Goal: Information Seeking & Learning: Learn about a topic

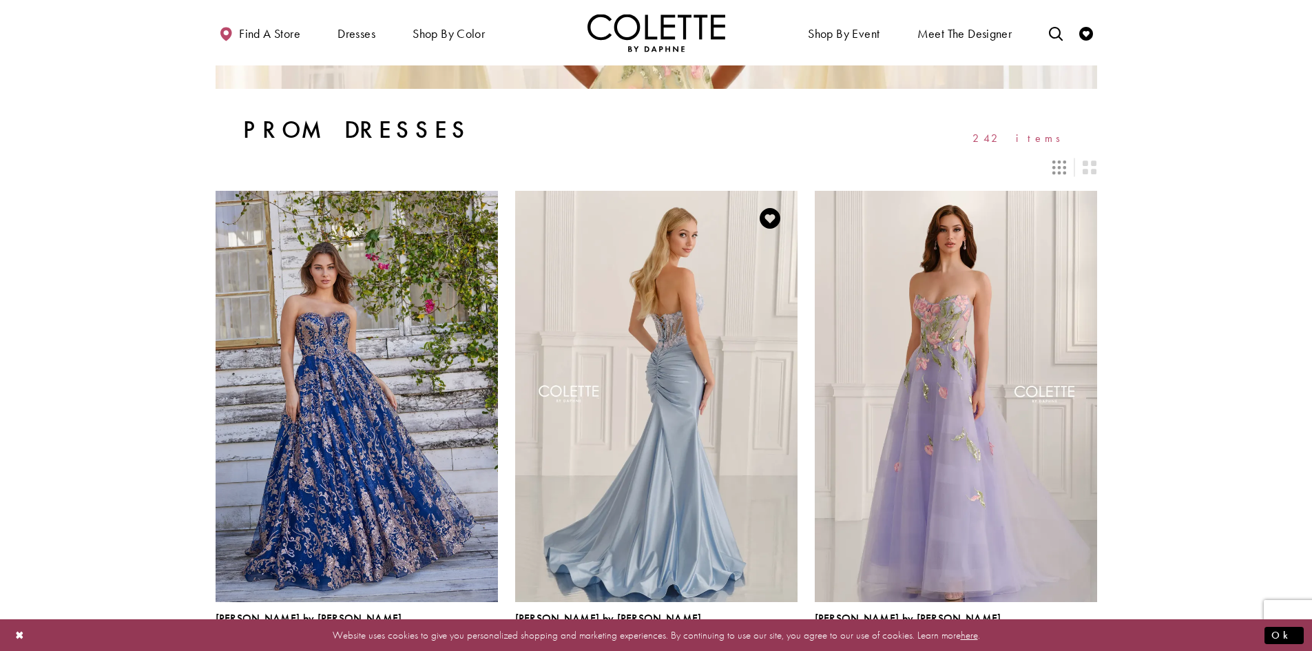
scroll to position [275, 0]
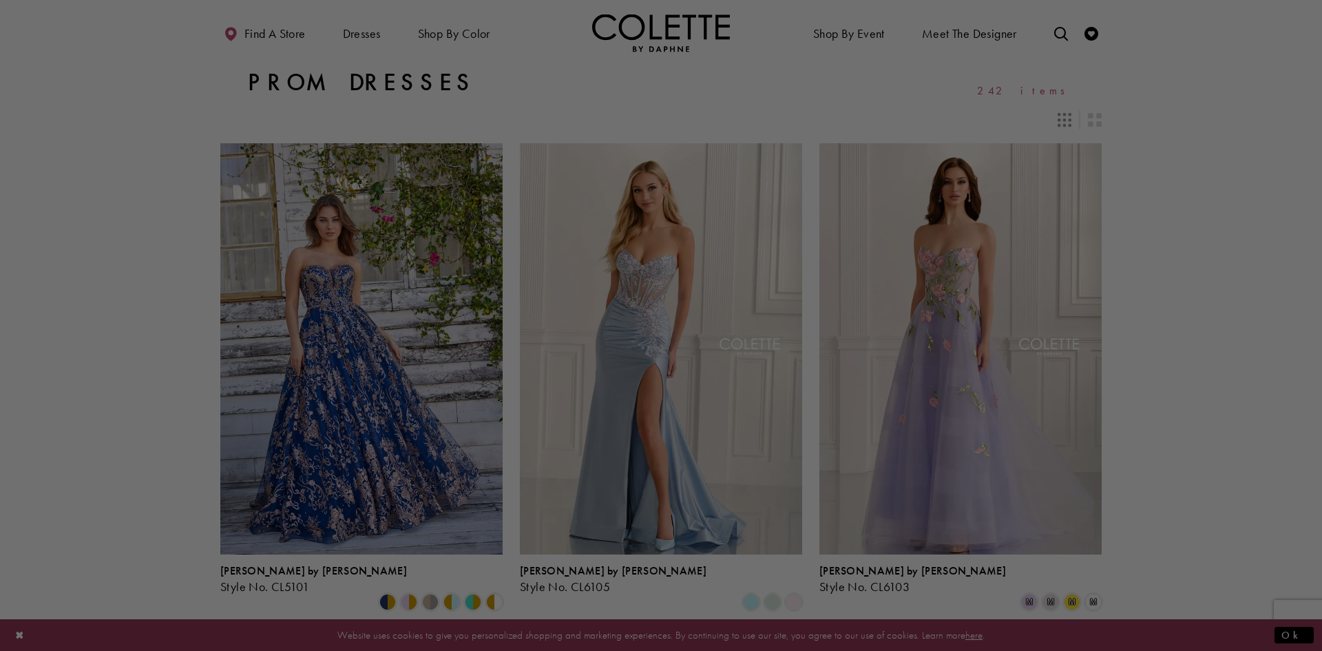
click at [452, 34] on div at bounding box center [667, 328] width 1335 height 657
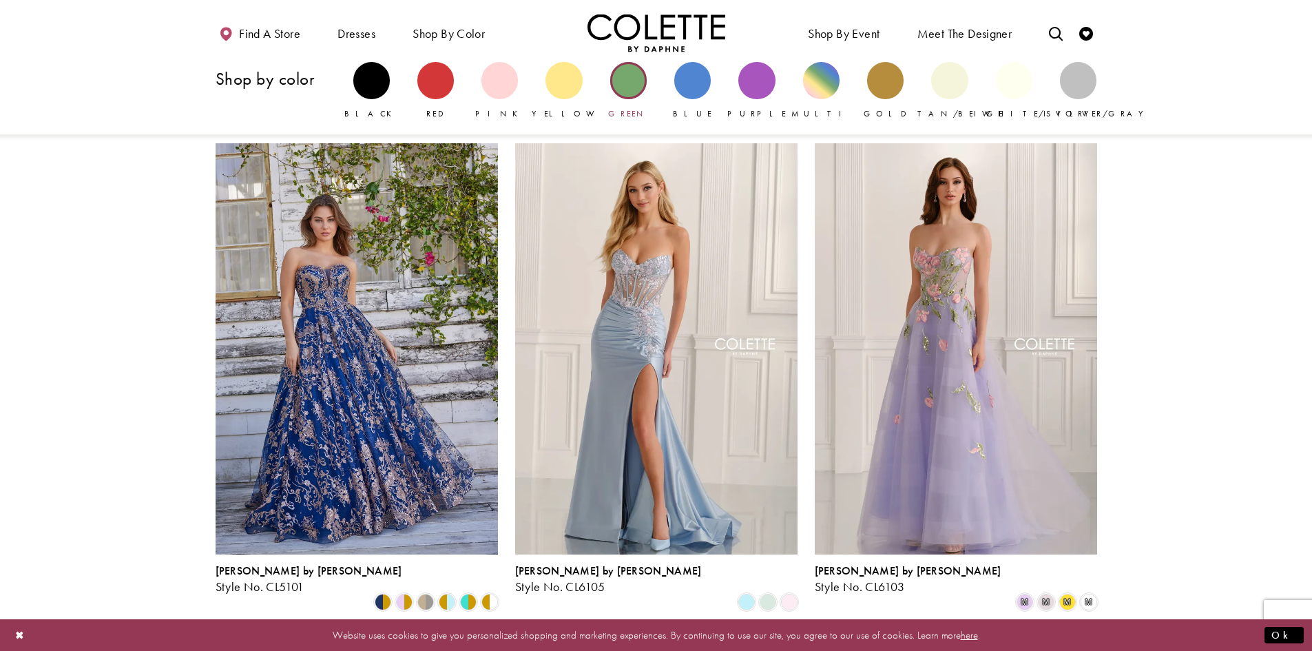
click at [627, 83] on div "Primary block" at bounding box center [628, 80] width 36 height 36
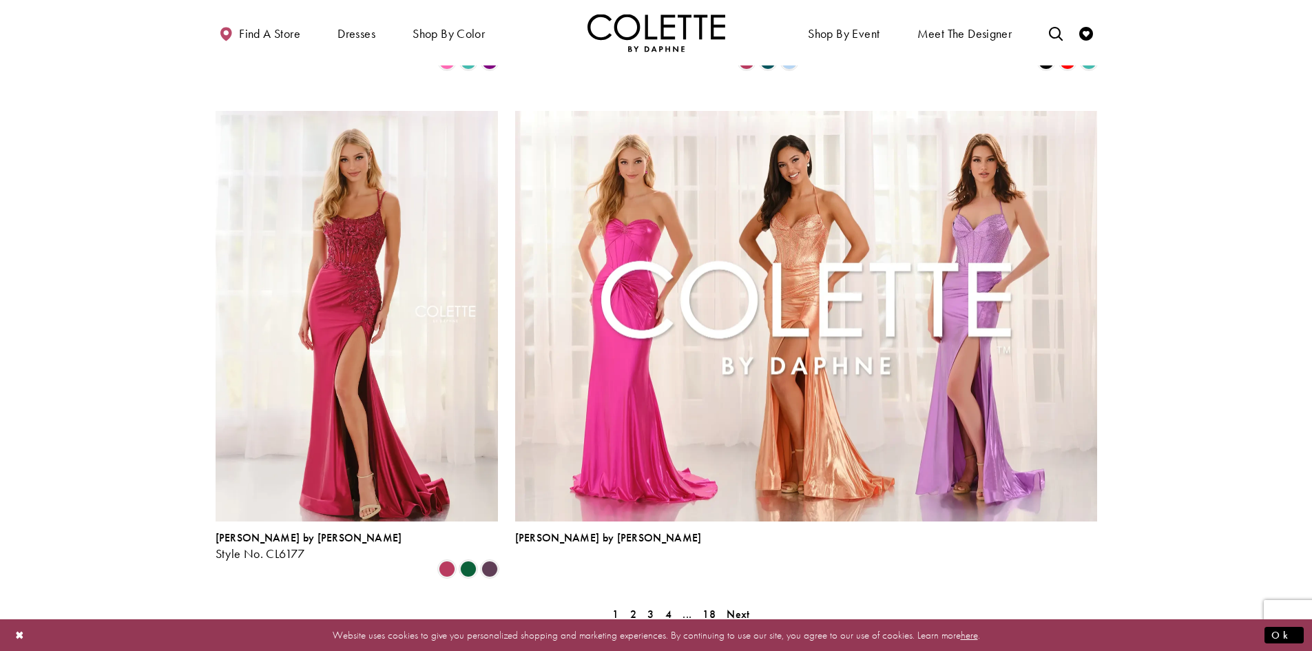
scroll to position [3029, 0]
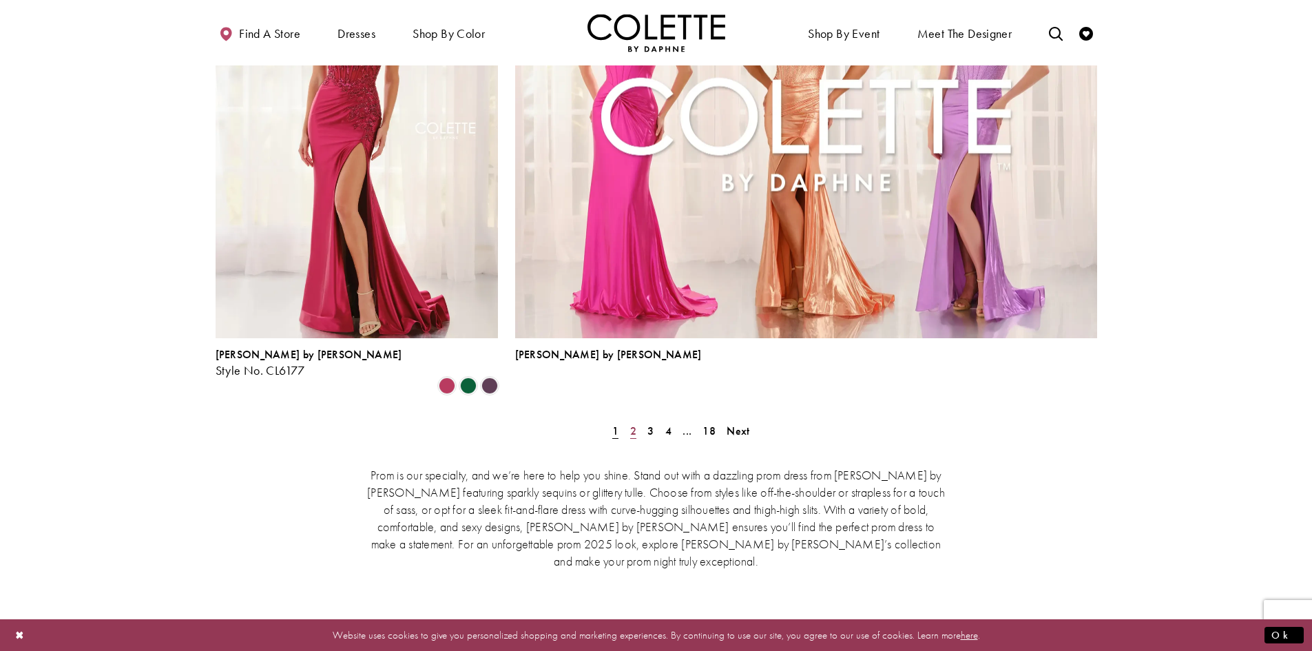
click at [633, 423] on span "2" at bounding box center [633, 430] width 6 height 14
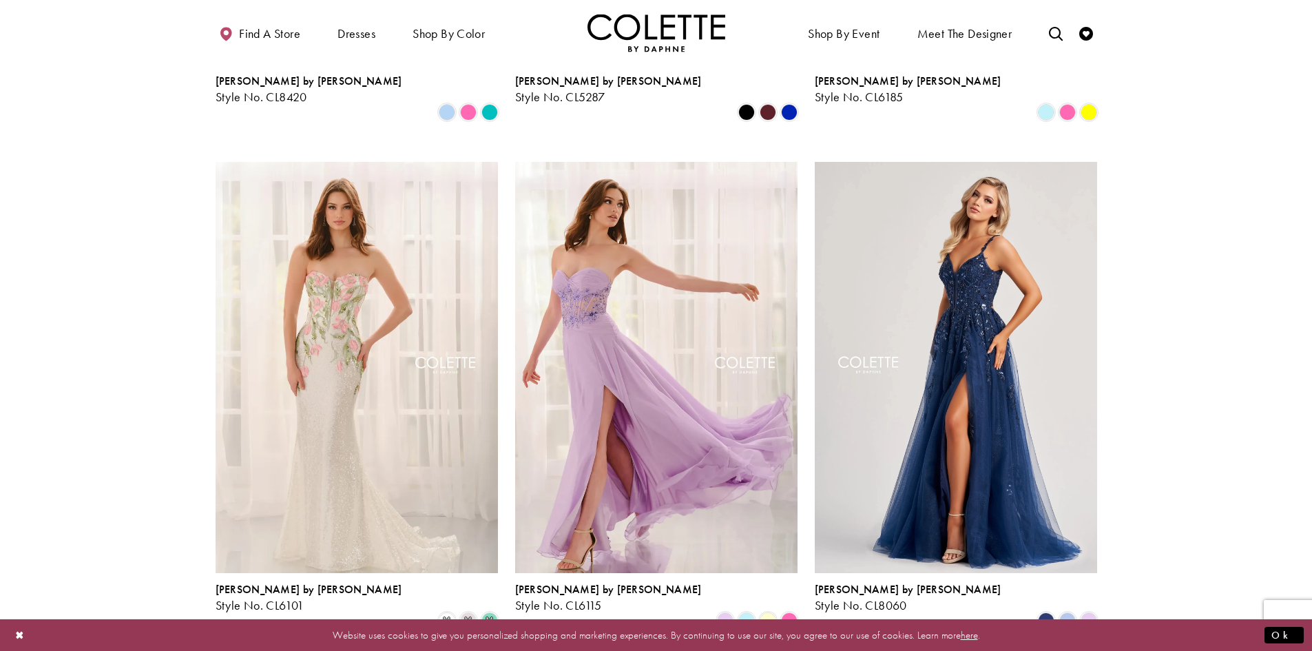
scroll to position [1799, 0]
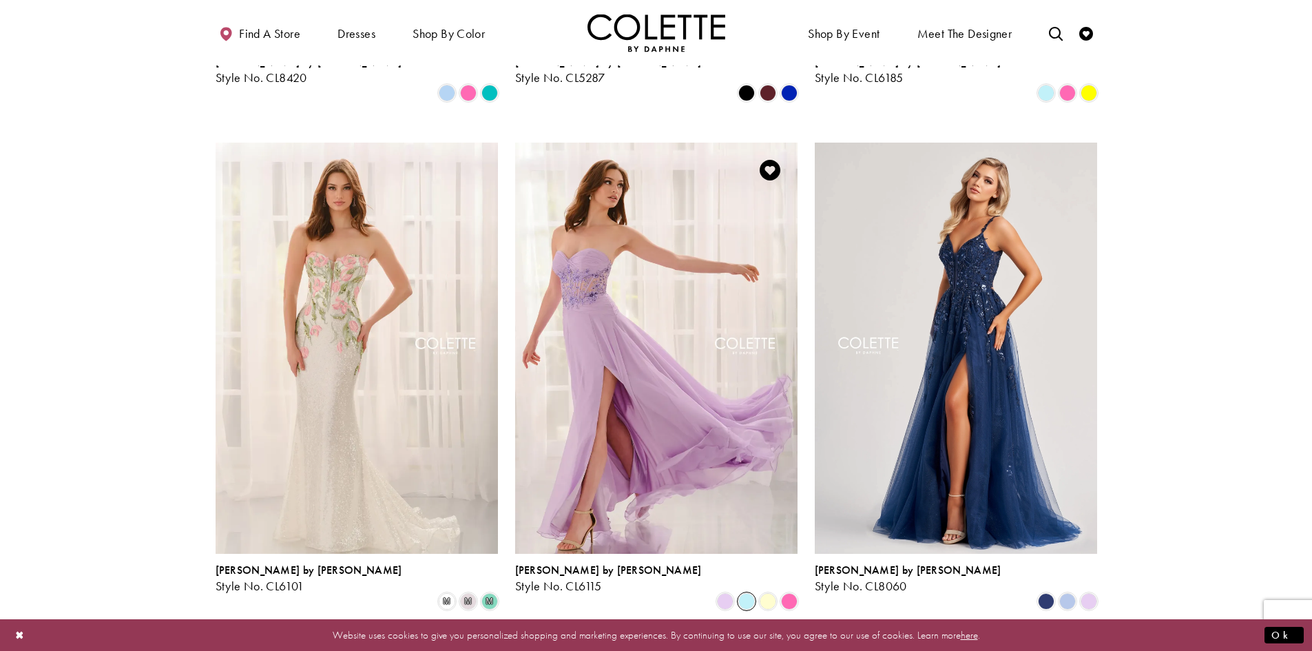
click at [748, 593] on span "Product List" at bounding box center [746, 601] width 17 height 17
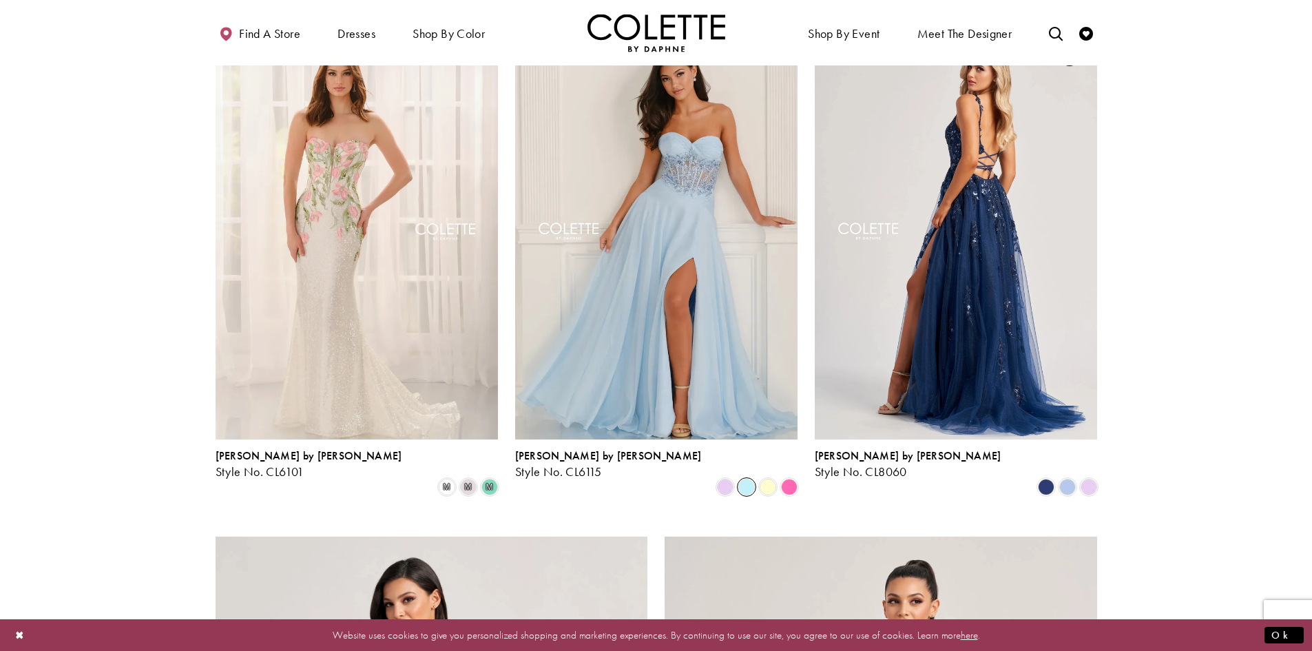
scroll to position [1937, 0]
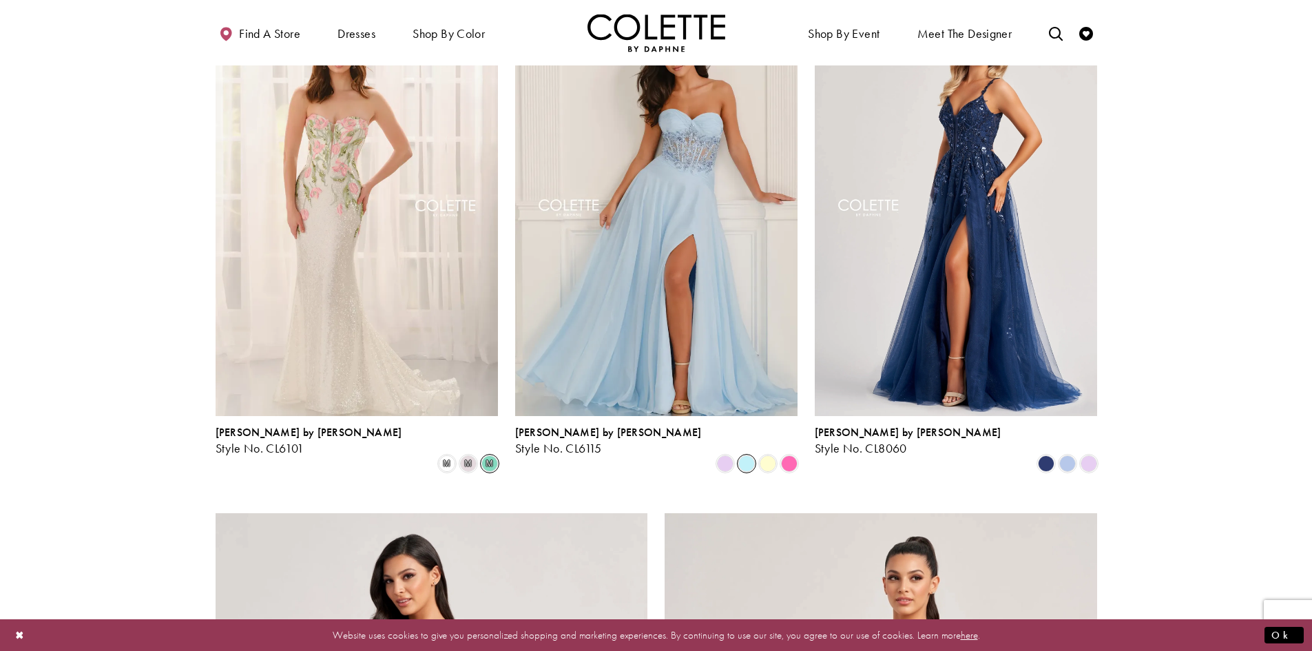
click at [491, 455] on span "m" at bounding box center [489, 463] width 17 height 17
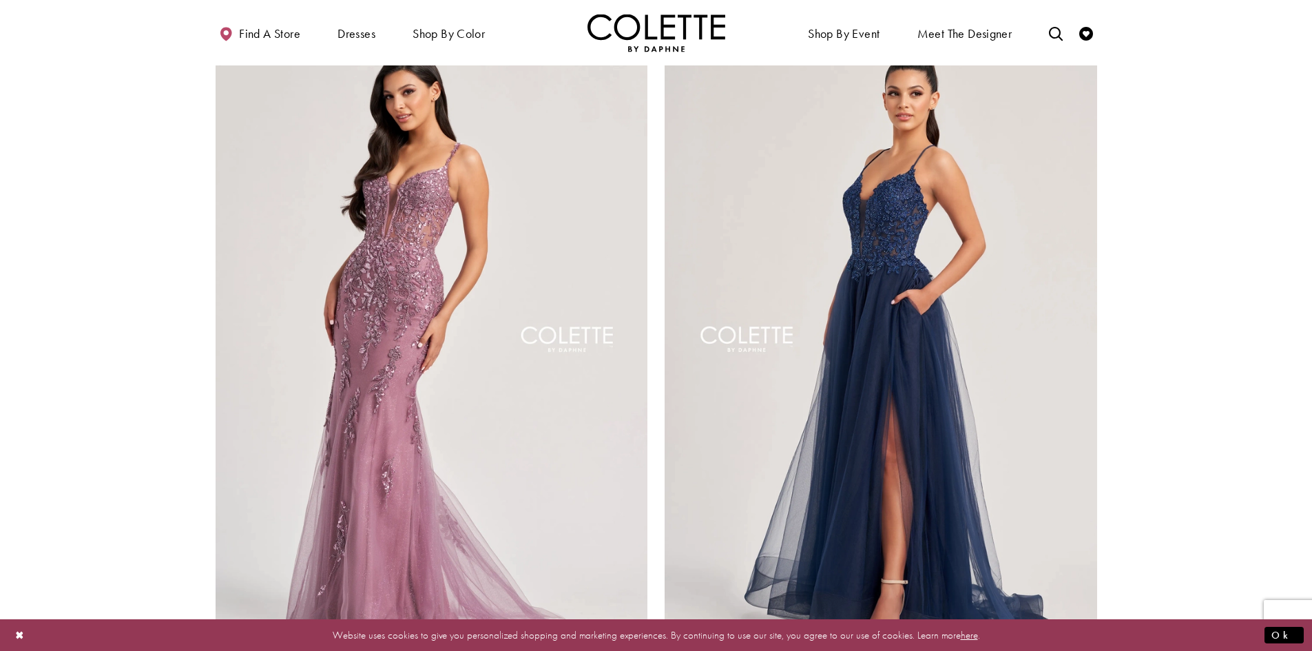
scroll to position [2556, 0]
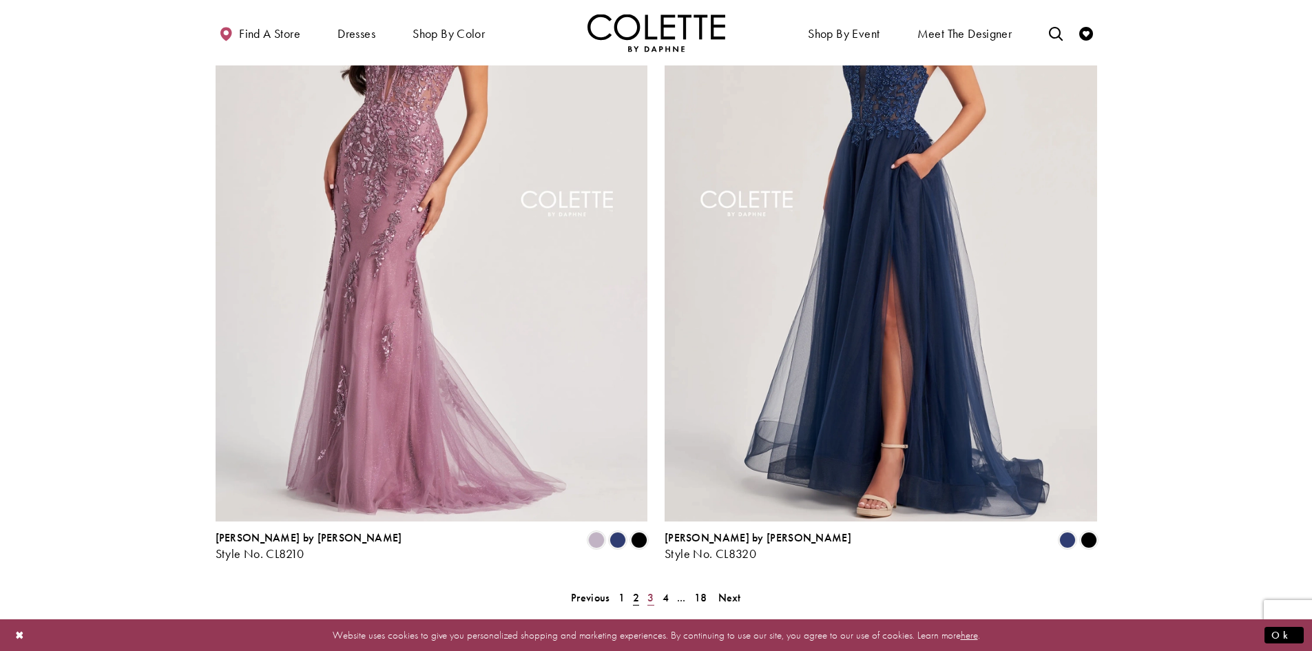
click at [648, 590] on span "3" at bounding box center [650, 597] width 6 height 14
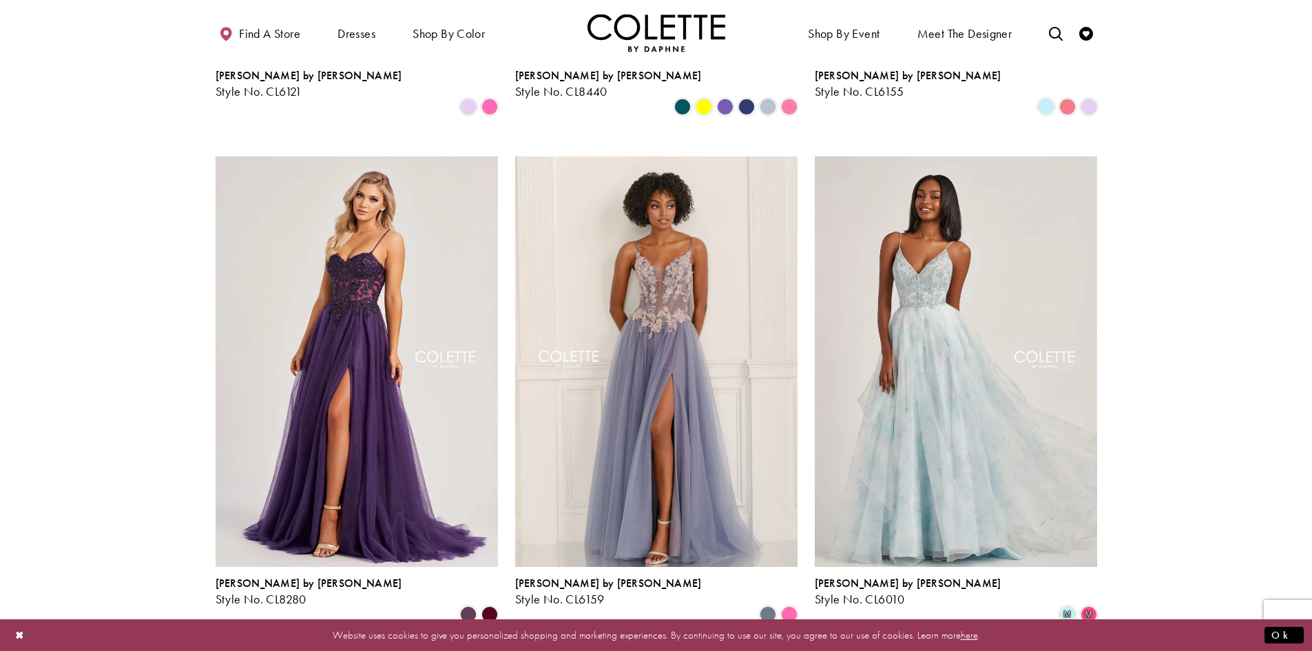
scroll to position [835, 0]
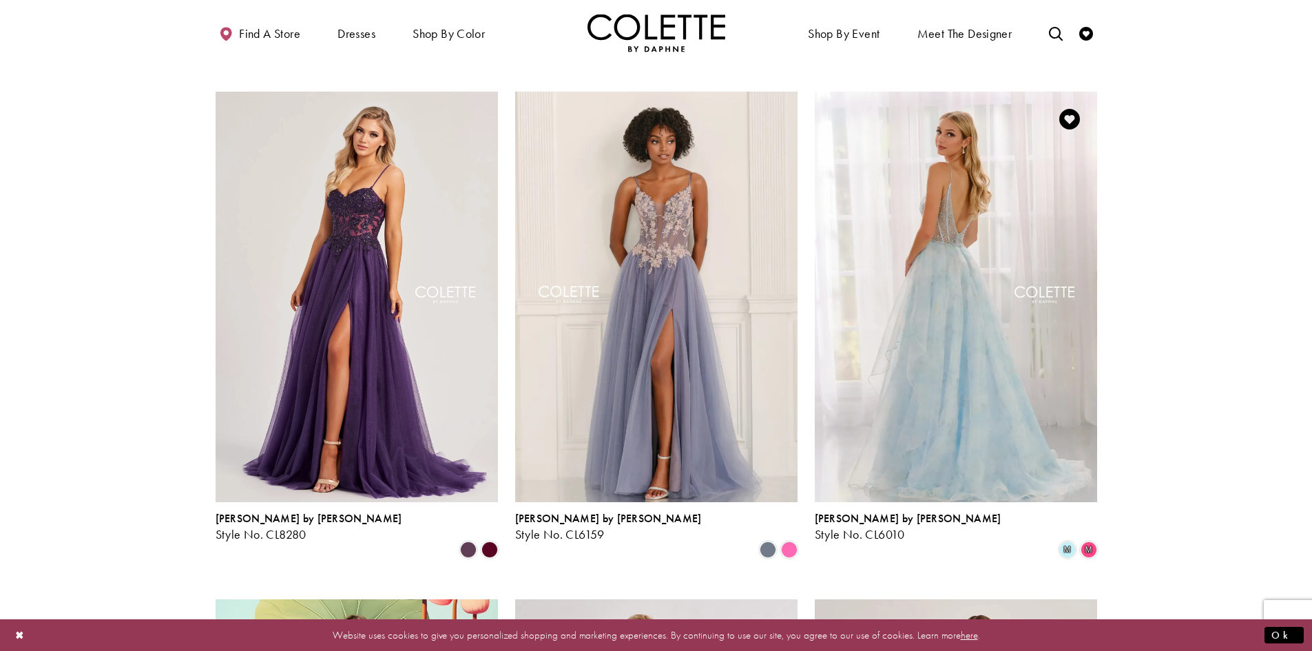
click at [943, 347] on img "Visit Colette by Daphne Style No. CL6010 Page" at bounding box center [956, 297] width 282 height 410
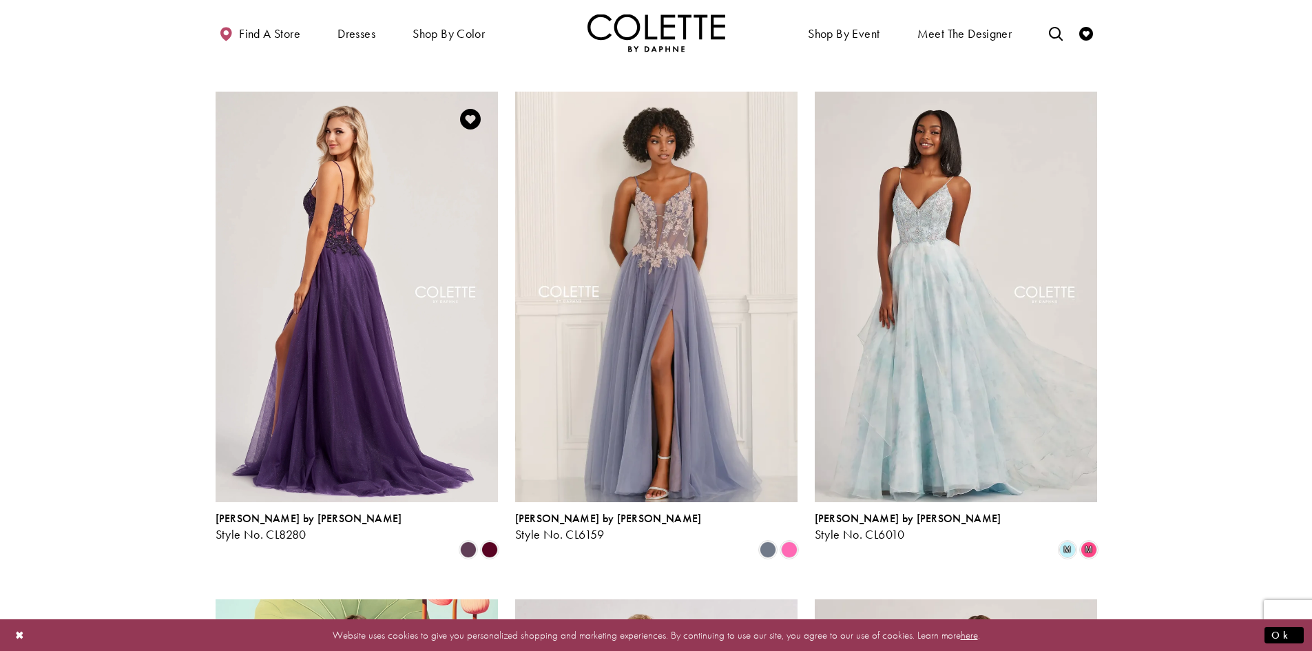
click at [339, 368] on img "Visit Colette by Daphne Style No. CL8280 Page" at bounding box center [357, 297] width 282 height 410
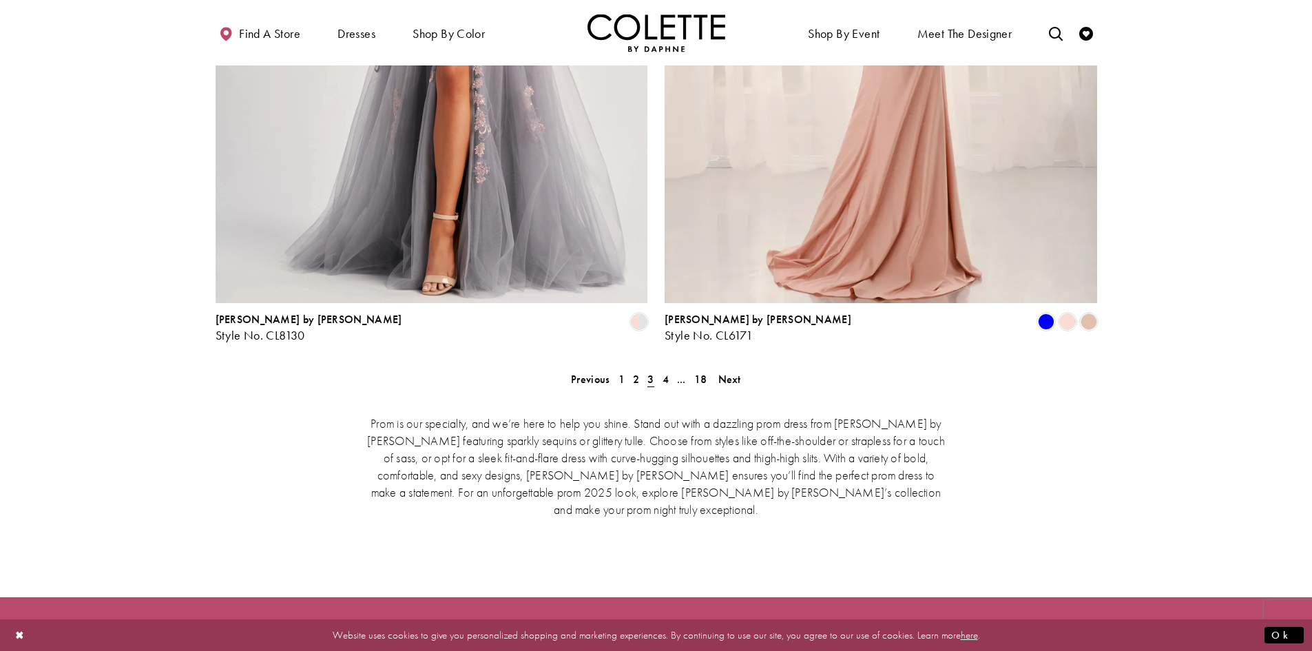
scroll to position [2832, 0]
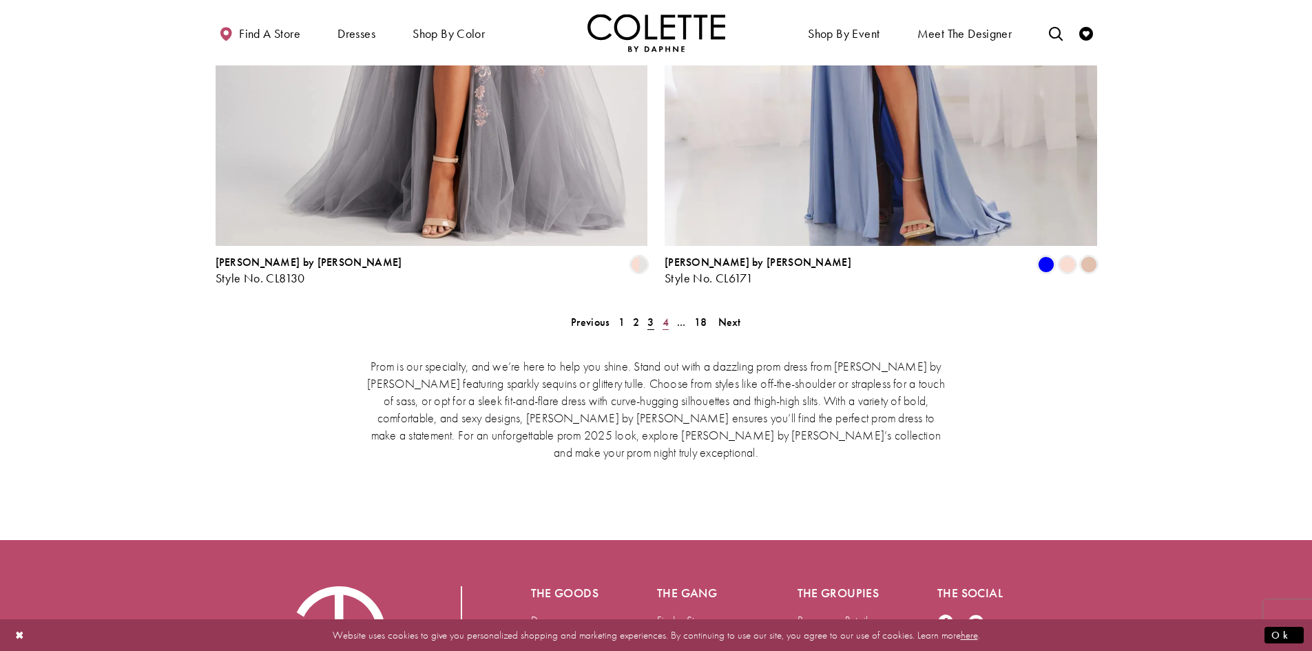
click at [666, 315] on span "4" at bounding box center [665, 322] width 6 height 14
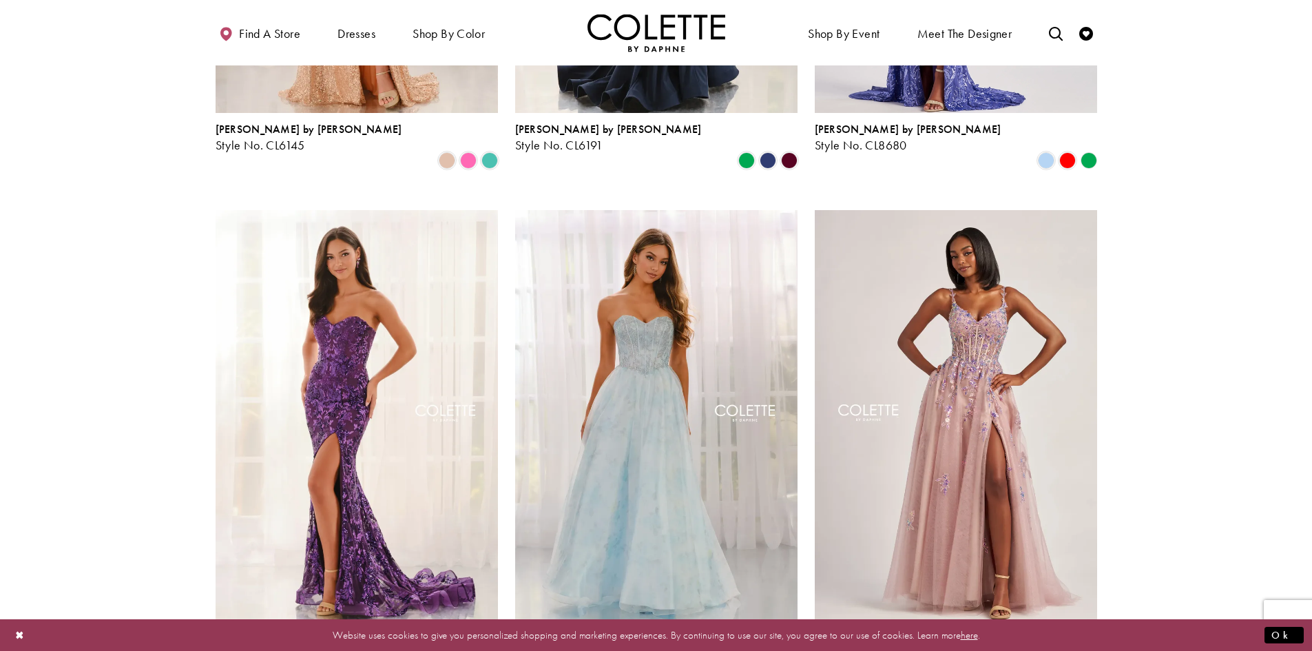
scroll to position [1248, 0]
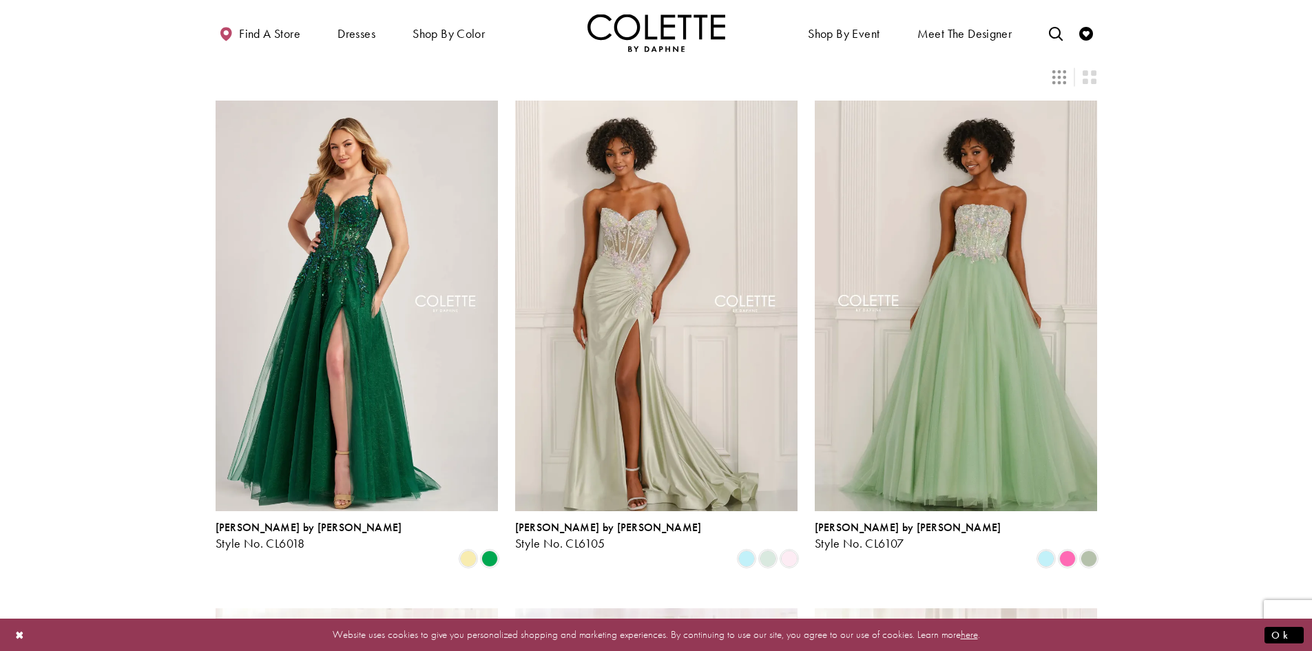
scroll to position [69, 0]
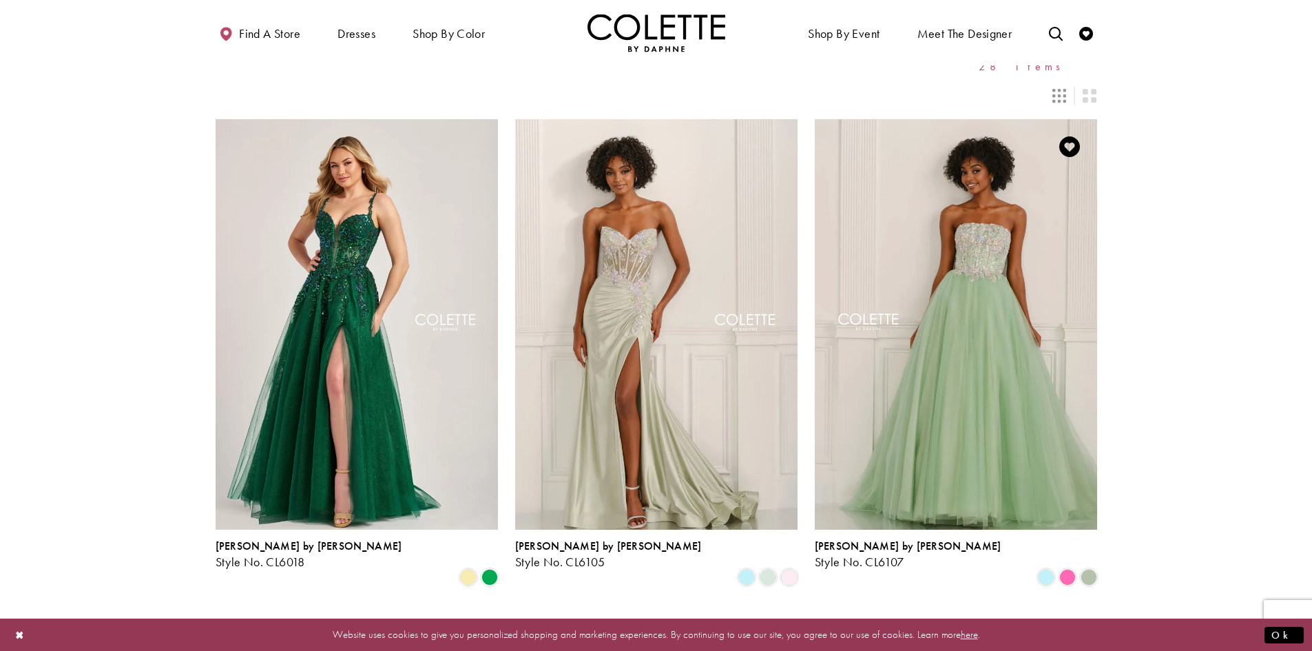
click at [975, 326] on img "Visit Colette by Daphne Style No. CL6107 Page" at bounding box center [956, 324] width 282 height 410
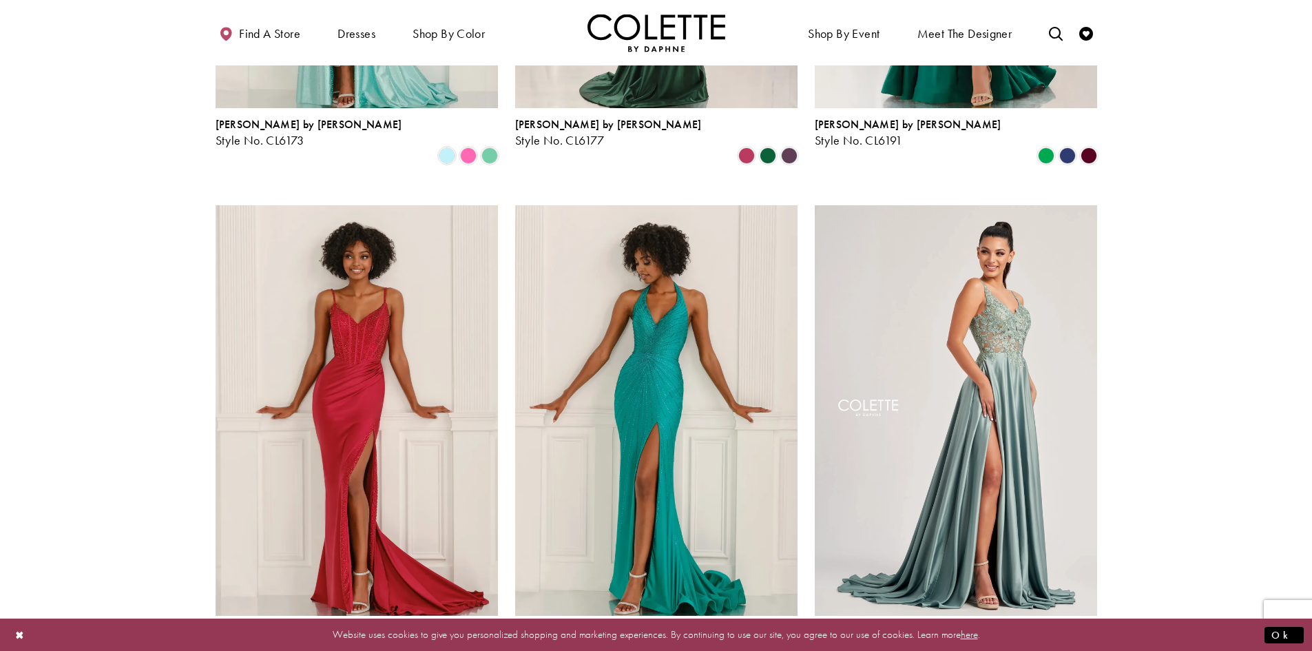
scroll to position [1515, 0]
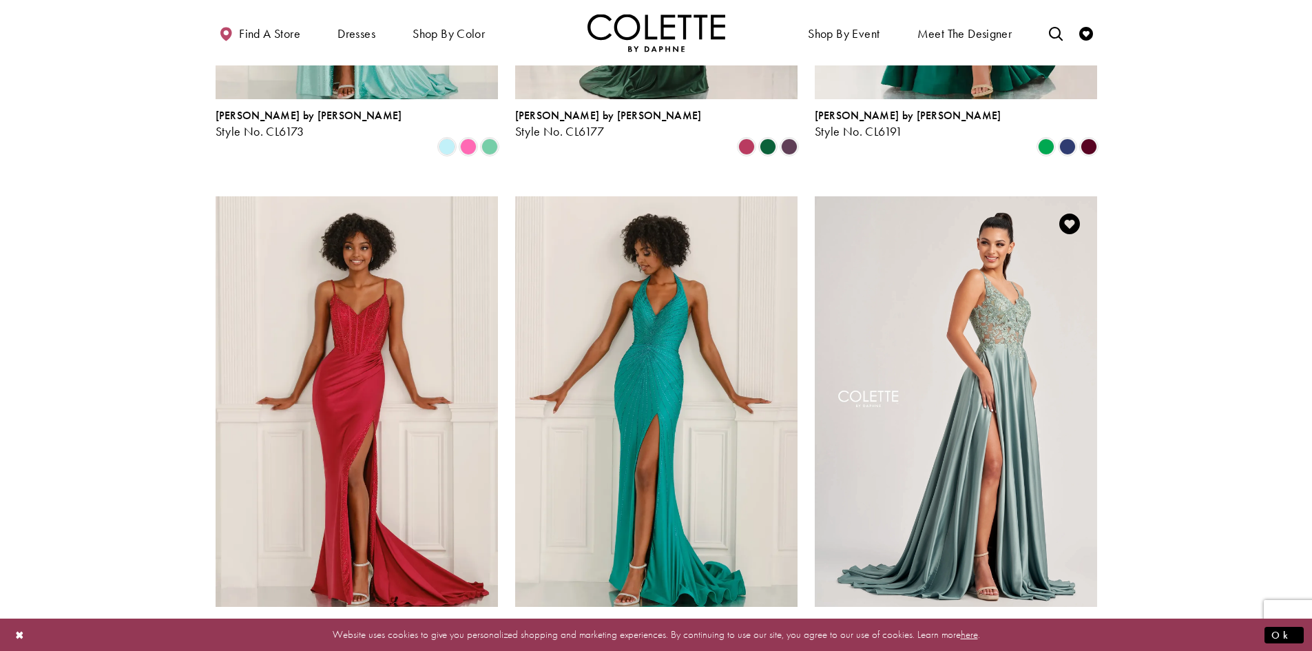
click at [995, 283] on img "Visit Colette by Daphne Style No. CL8160 Page" at bounding box center [956, 401] width 282 height 410
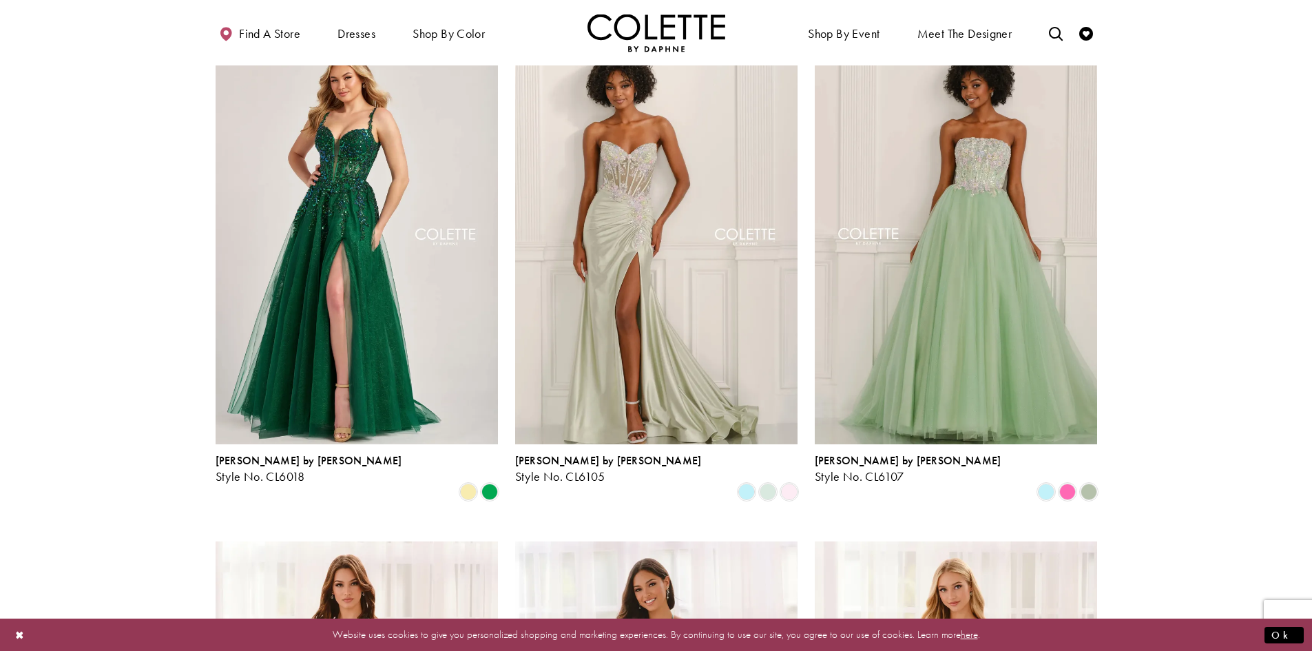
scroll to position [0, 0]
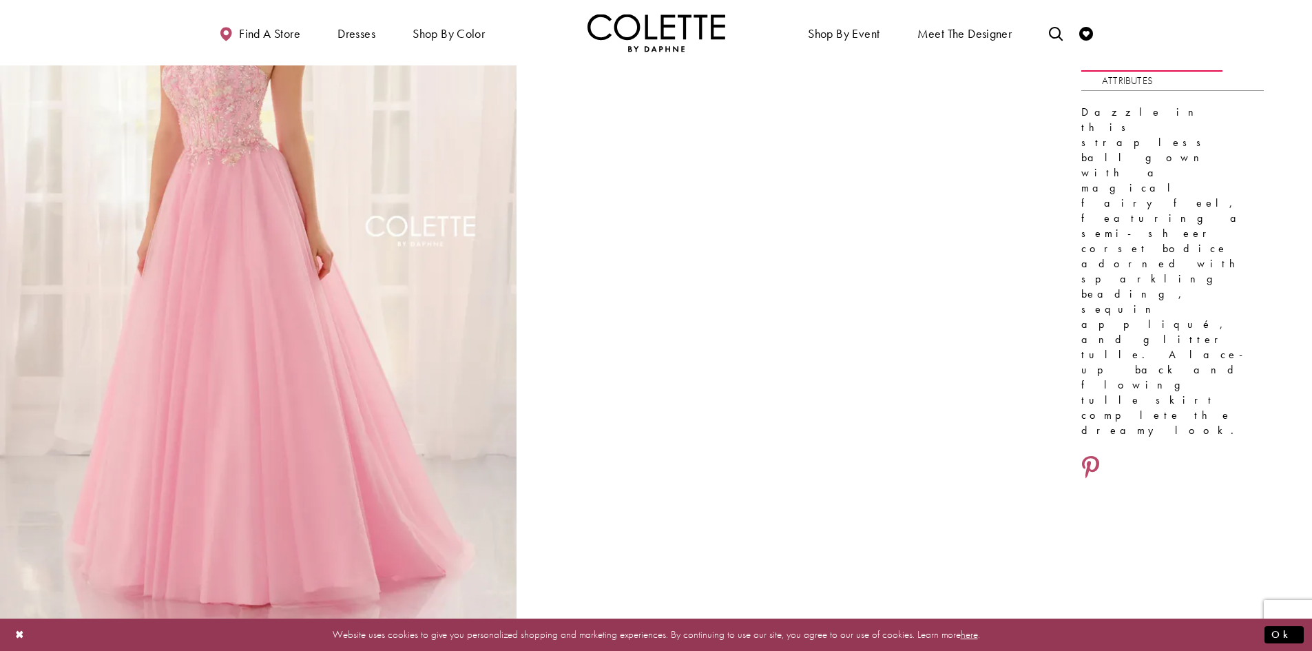
scroll to position [207, 0]
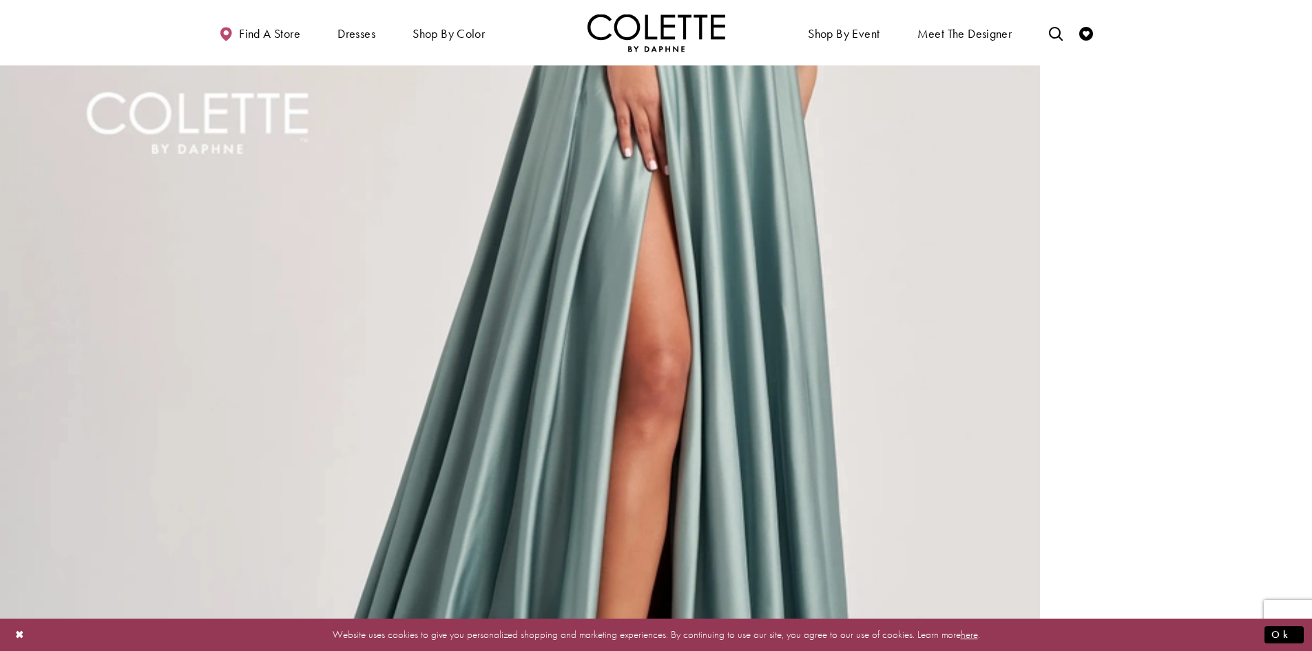
scroll to position [275, 0]
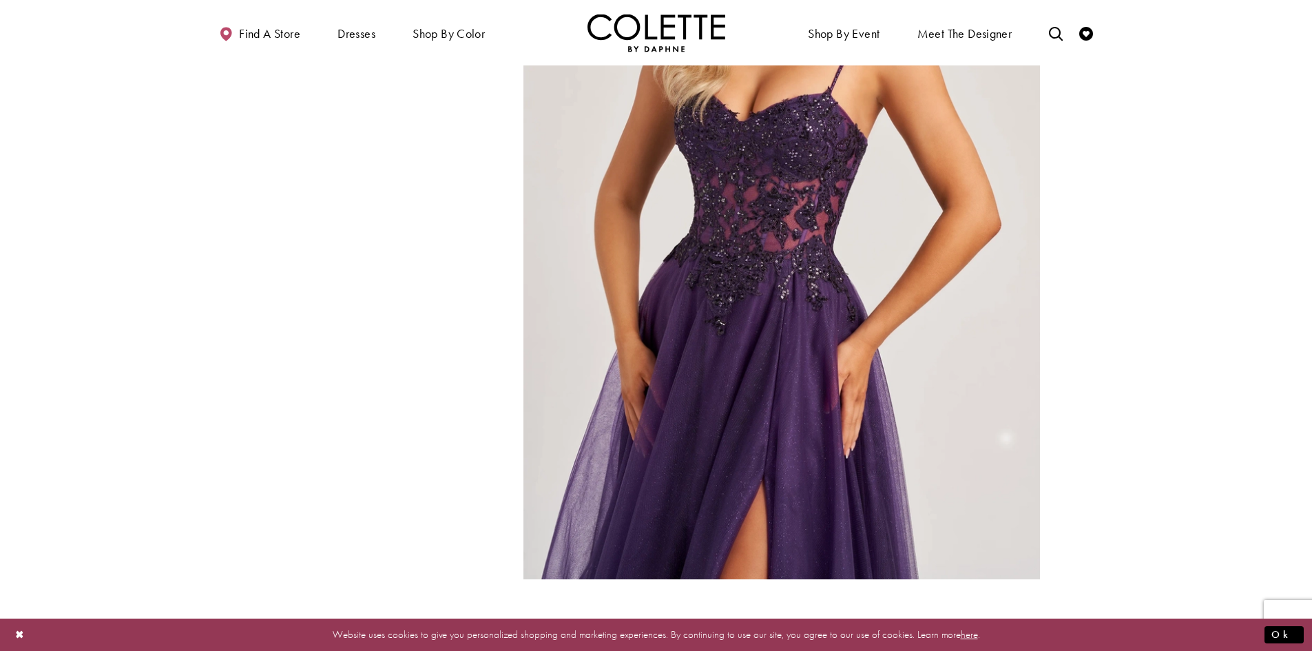
scroll to position [1997, 0]
